Goal: Task Accomplishment & Management: Use online tool/utility

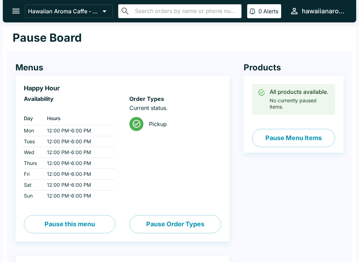
scroll to position [37, 0]
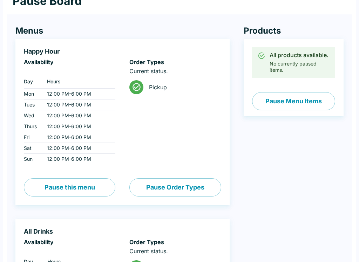
click at [357, 177] on div "Hawaiian Aroma Caffe - [GEOGRAPHIC_DATA] ​ ​ 0 Alerts hawaiianaromacaffe Pause …" at bounding box center [179, 94] width 359 height 262
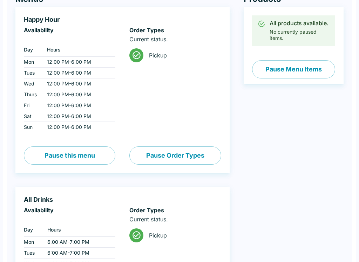
scroll to position [68, 0]
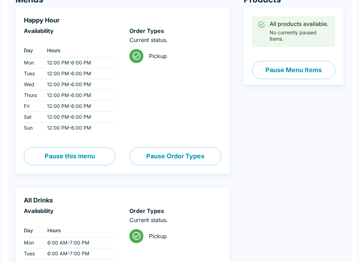
click at [165, 81] on div "Order Types Current status. Pickup" at bounding box center [175, 80] width 92 height 106
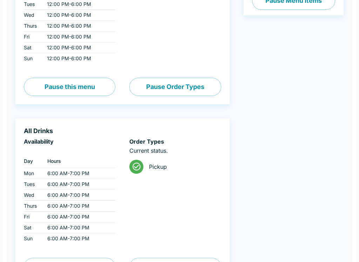
scroll to position [136, 0]
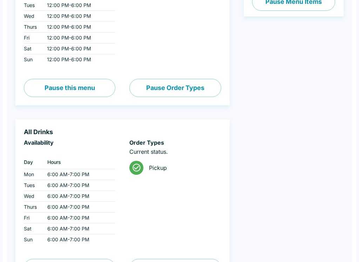
click at [232, 228] on div "Products All products available. No currently paused items. Pause Menu Items" at bounding box center [287, 196] width 114 height 568
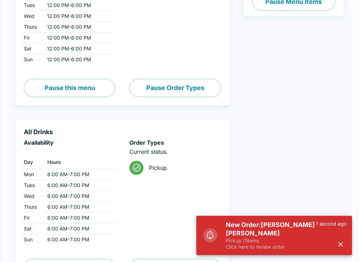
click at [264, 232] on h5 "New Order: [PERSON_NAME] [PERSON_NAME]" at bounding box center [271, 229] width 90 height 17
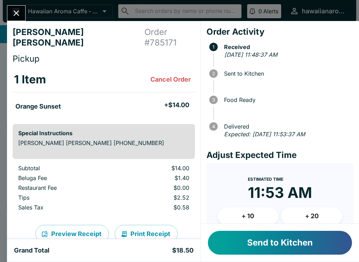
click at [326, 245] on button "Send to Kitchen" at bounding box center [280, 243] width 144 height 24
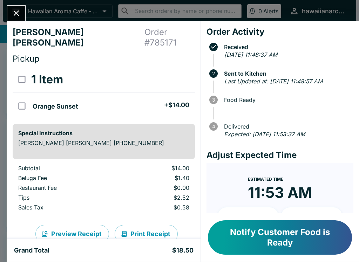
click at [297, 236] on button "Notify Customer Food is Ready" at bounding box center [280, 238] width 144 height 34
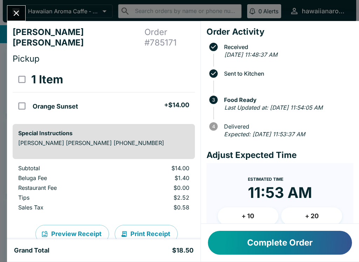
click at [317, 235] on button "Complete Order" at bounding box center [280, 243] width 144 height 24
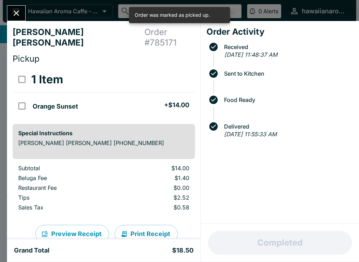
click at [12, 18] on icon "Close" at bounding box center [16, 12] width 9 height 9
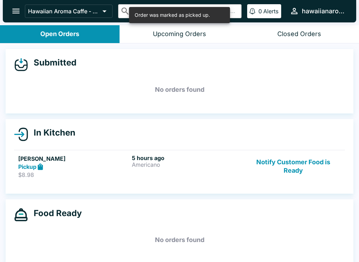
click at [300, 169] on button "Notify Customer Food is Ready" at bounding box center [293, 167] width 95 height 24
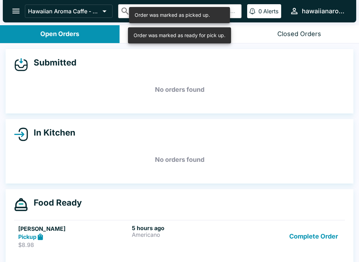
click at [324, 239] on button "Complete Order" at bounding box center [313, 237] width 54 height 24
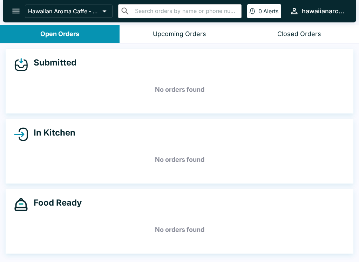
click at [258, 231] on h5 "No orders found" at bounding box center [179, 229] width 331 height 25
